Goal: Transaction & Acquisition: Purchase product/service

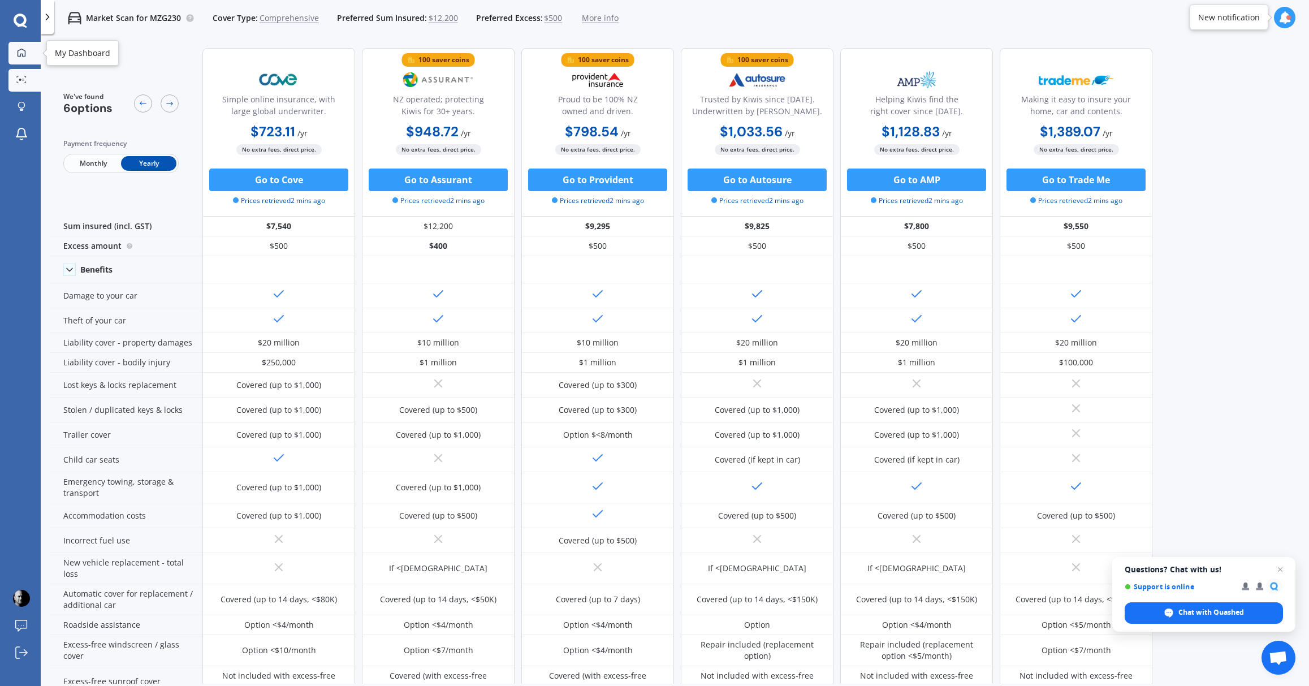
click at [18, 53] on icon at bounding box center [21, 52] width 9 height 9
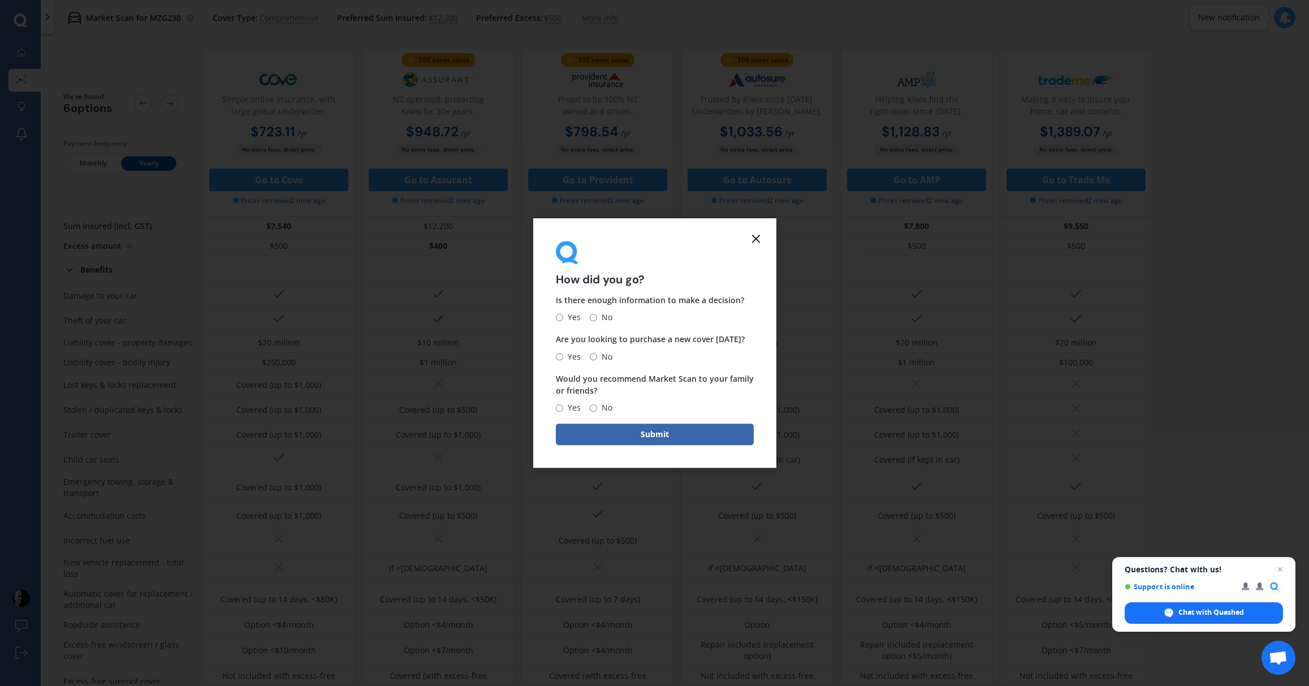
click at [753, 232] on icon at bounding box center [756, 239] width 14 height 14
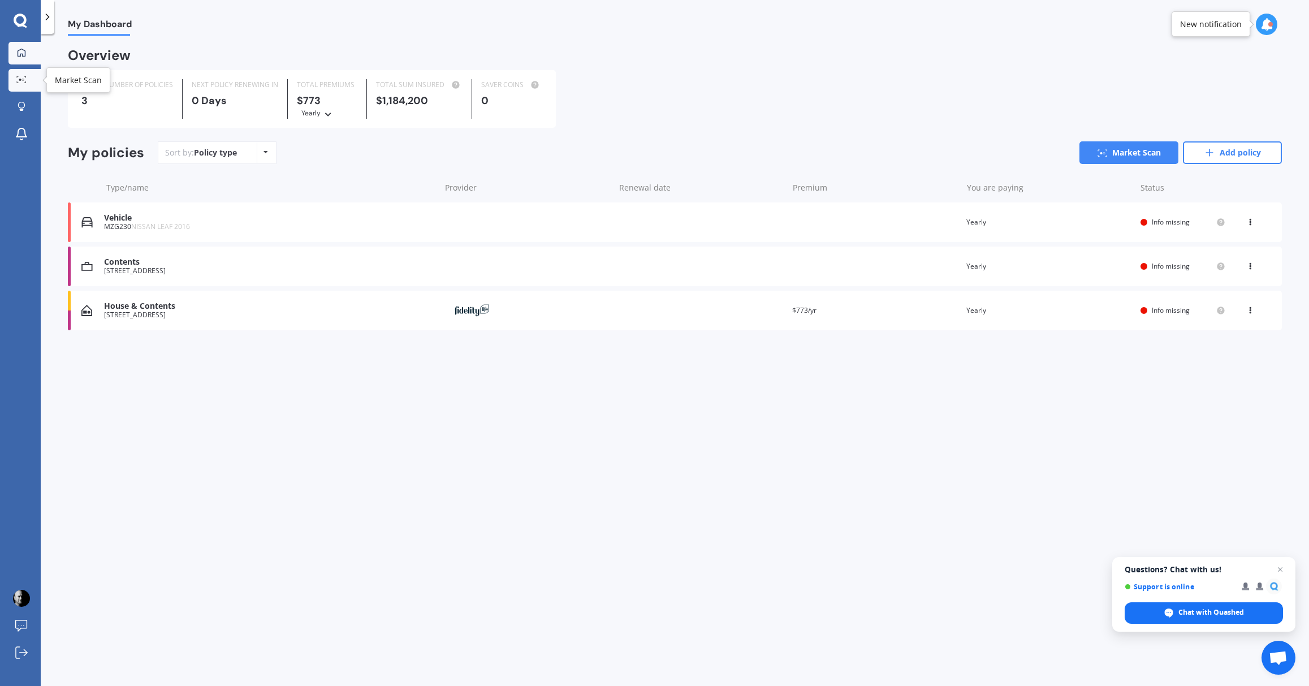
click at [27, 80] on div at bounding box center [21, 80] width 17 height 8
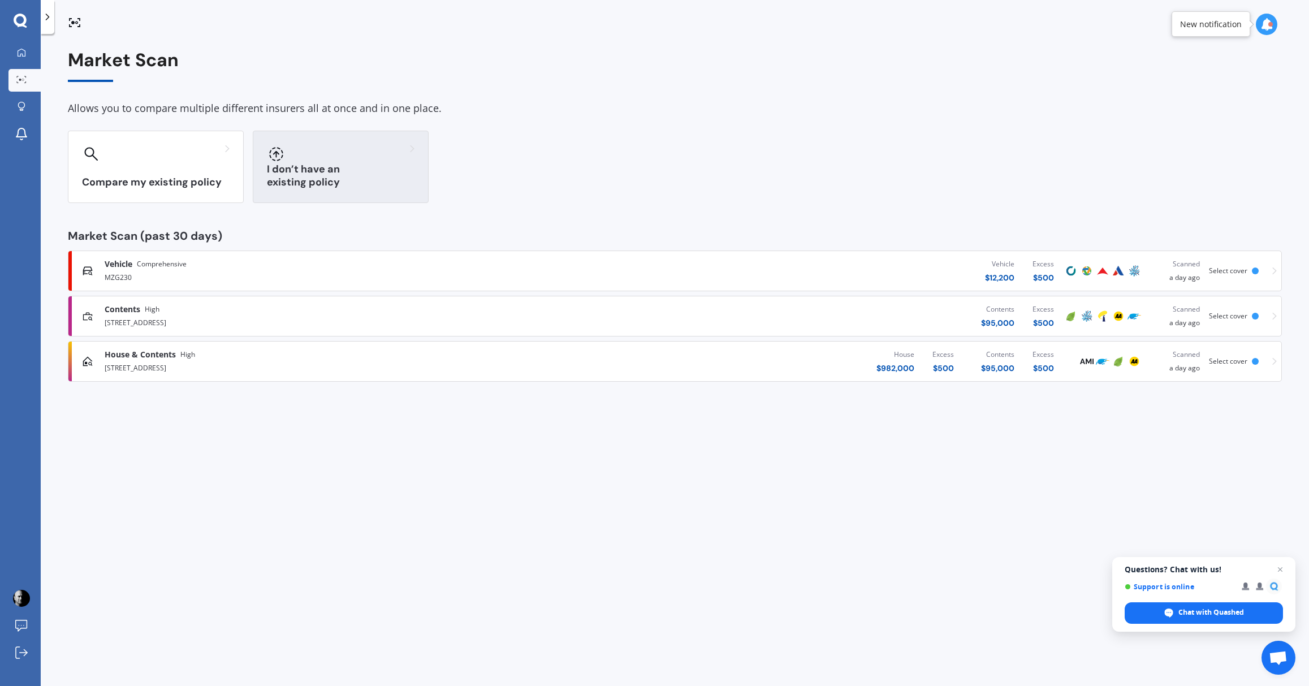
click at [322, 165] on div "I don’t have an existing policy" at bounding box center [341, 167] width 176 height 72
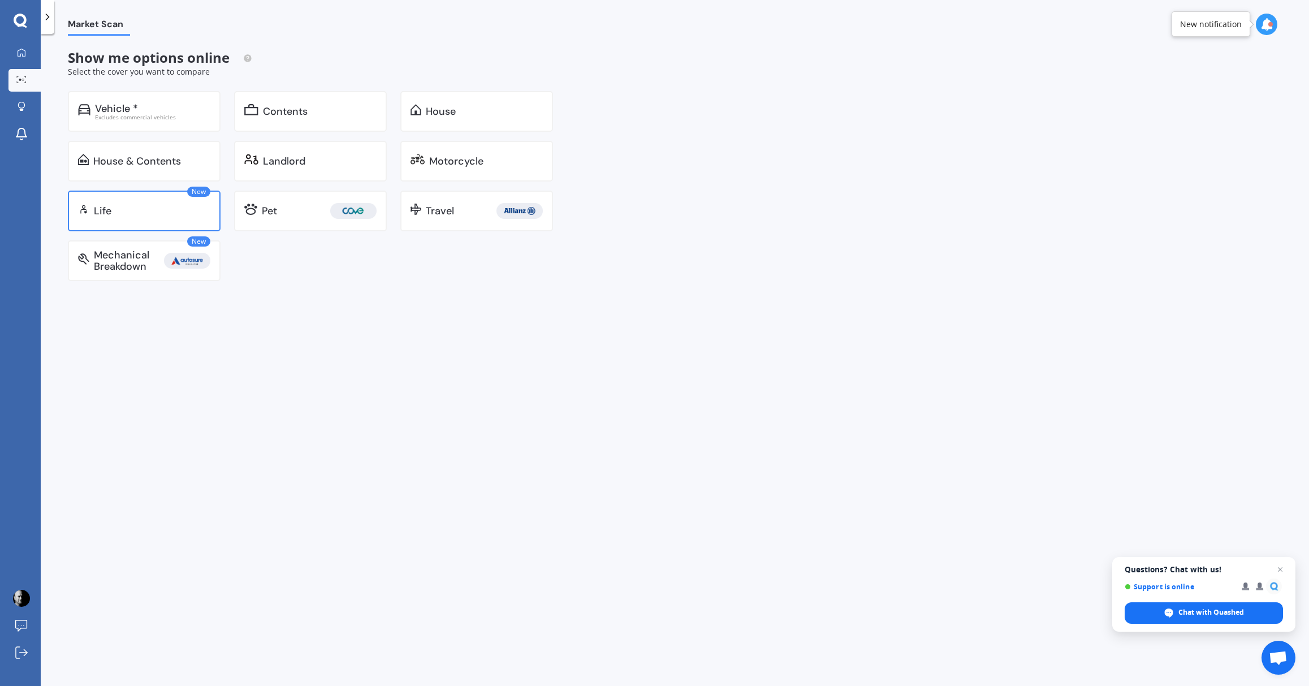
click at [121, 211] on div "Life" at bounding box center [152, 210] width 116 height 11
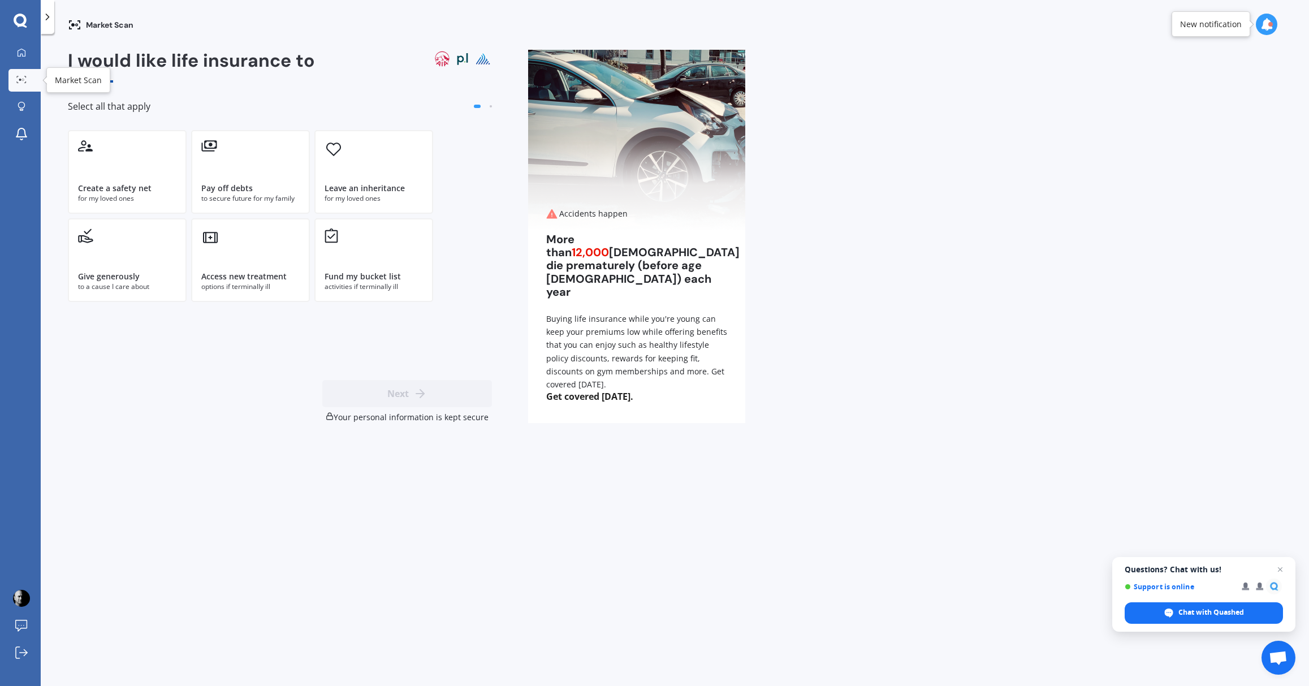
click at [19, 76] on icon at bounding box center [21, 79] width 10 height 7
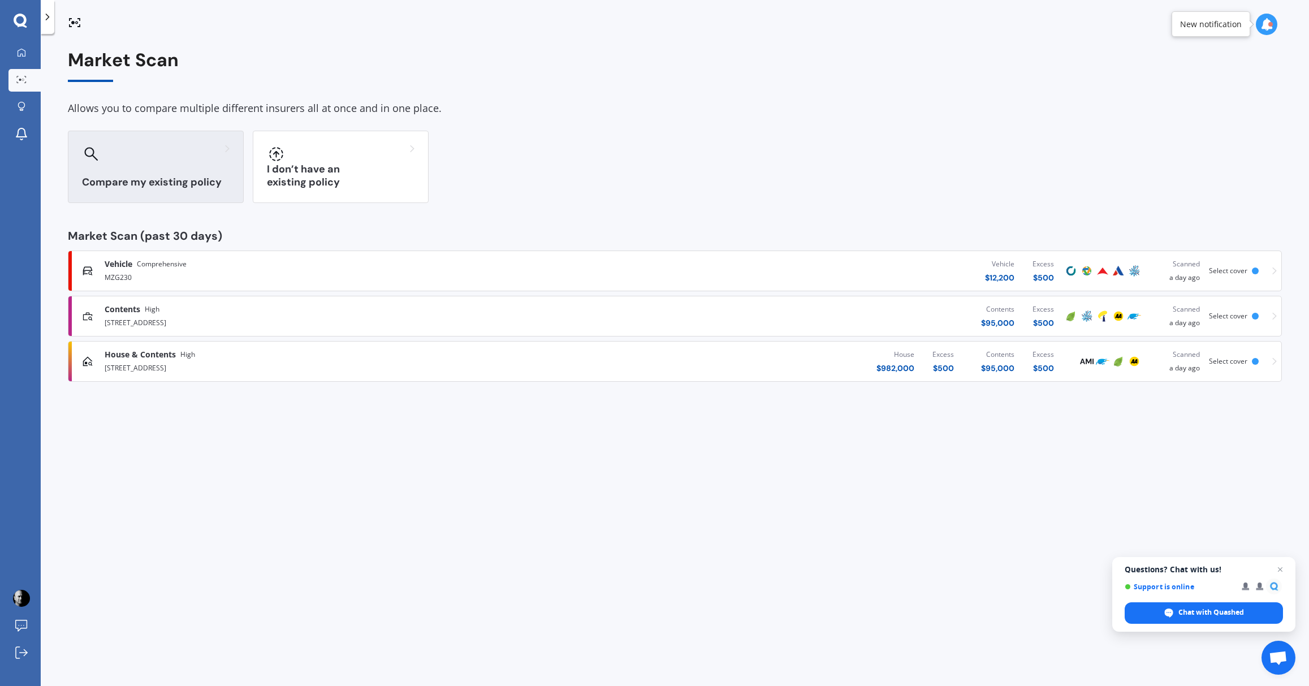
click at [138, 162] on div at bounding box center [156, 154] width 148 height 18
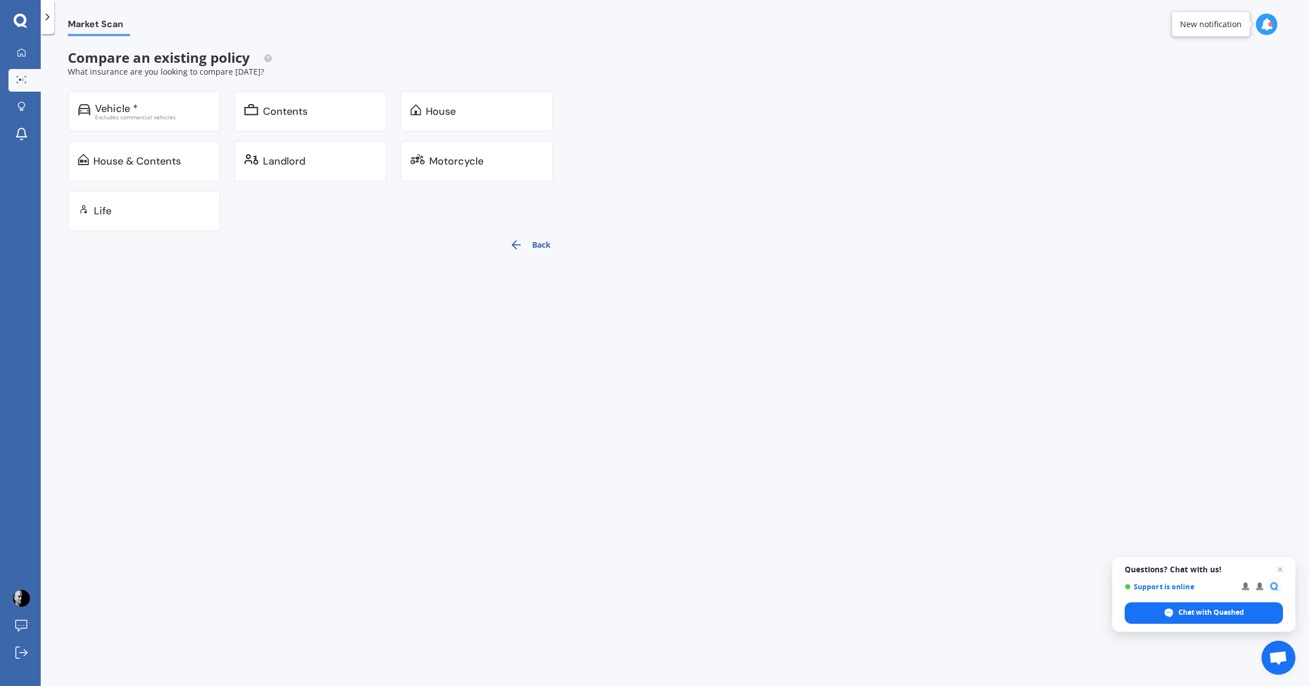
click at [540, 244] on button "Back" at bounding box center [530, 244] width 55 height 27
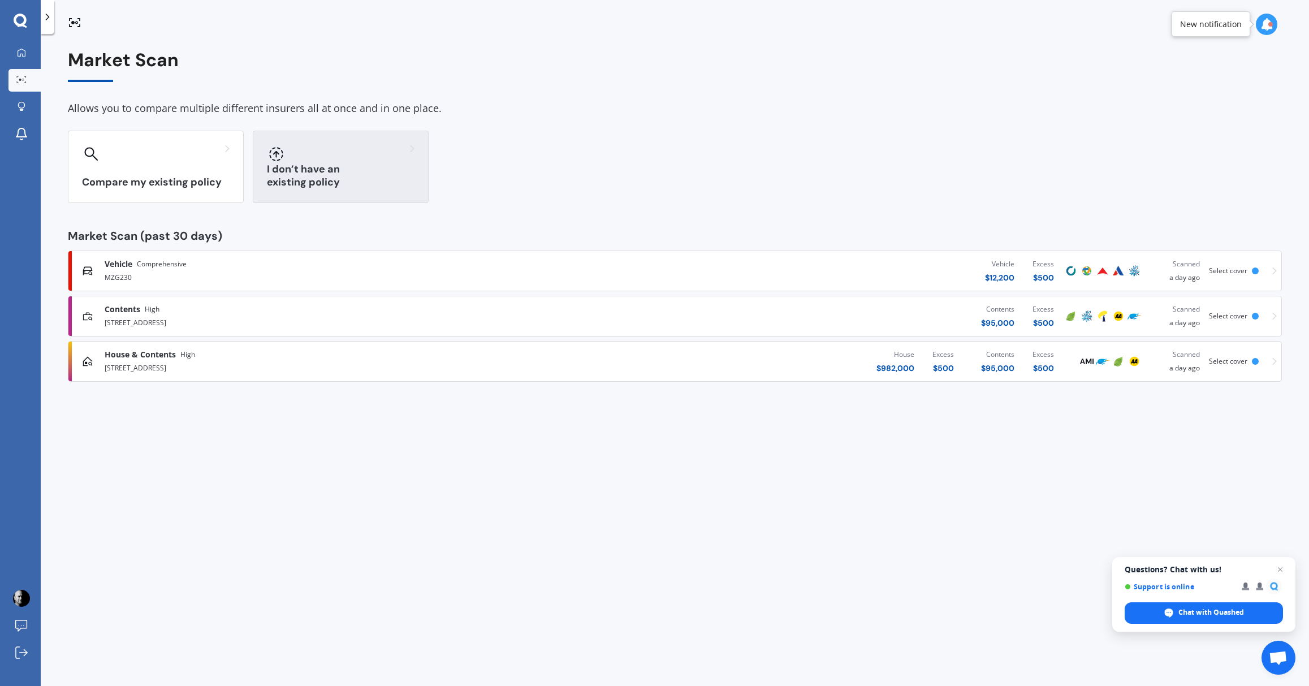
click at [331, 171] on div "I don’t have an existing policy" at bounding box center [341, 167] width 176 height 72
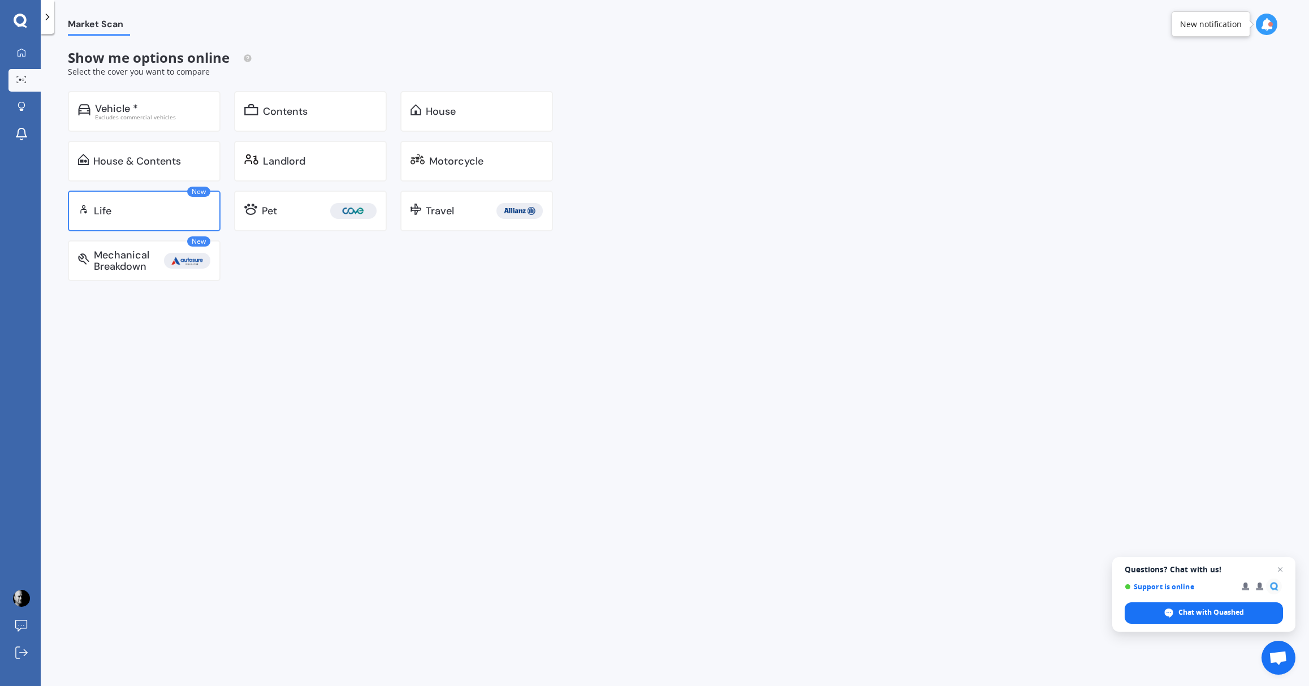
click at [112, 205] on div "Life" at bounding box center [152, 210] width 116 height 11
